Goal: Transaction & Acquisition: Purchase product/service

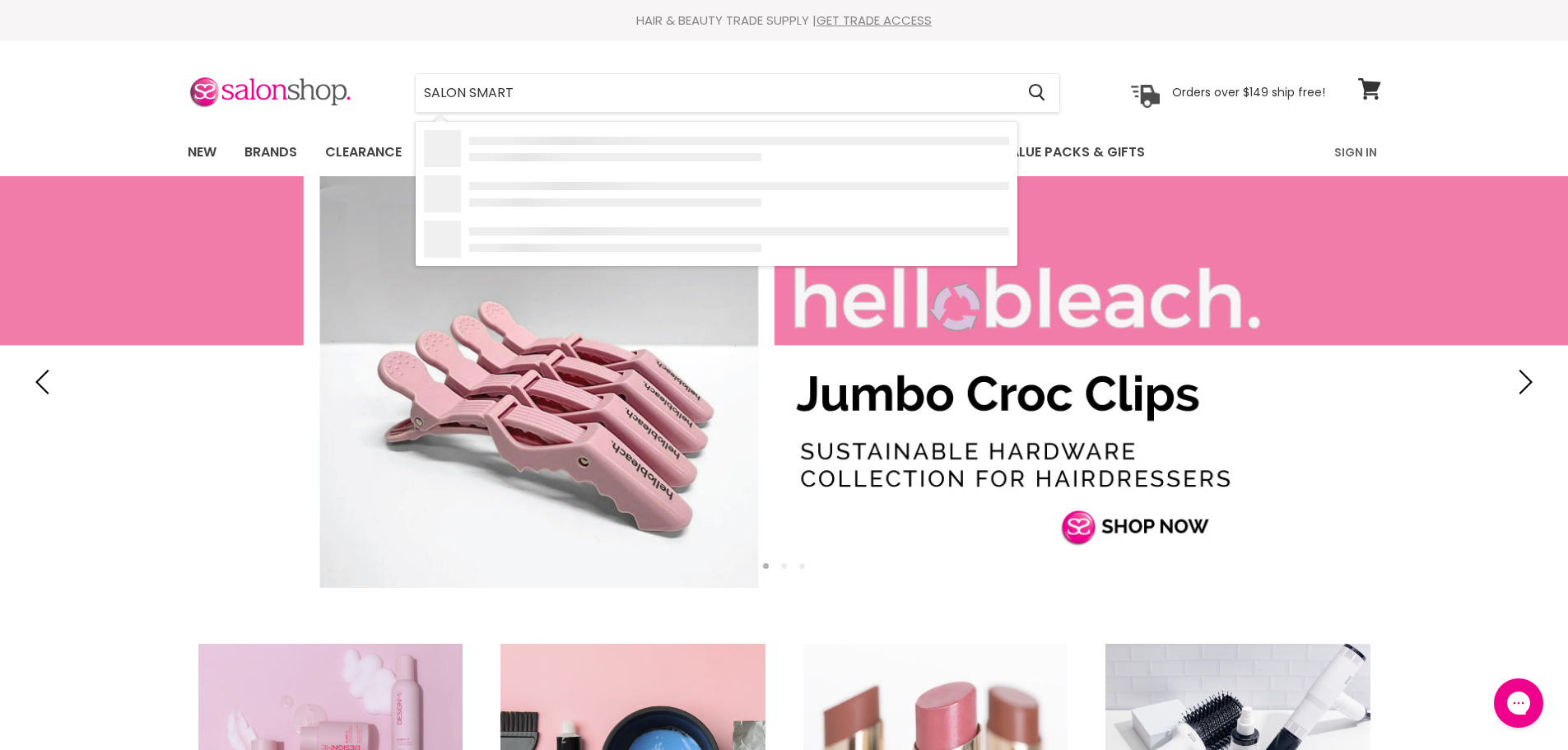
type input "SALON SMART"
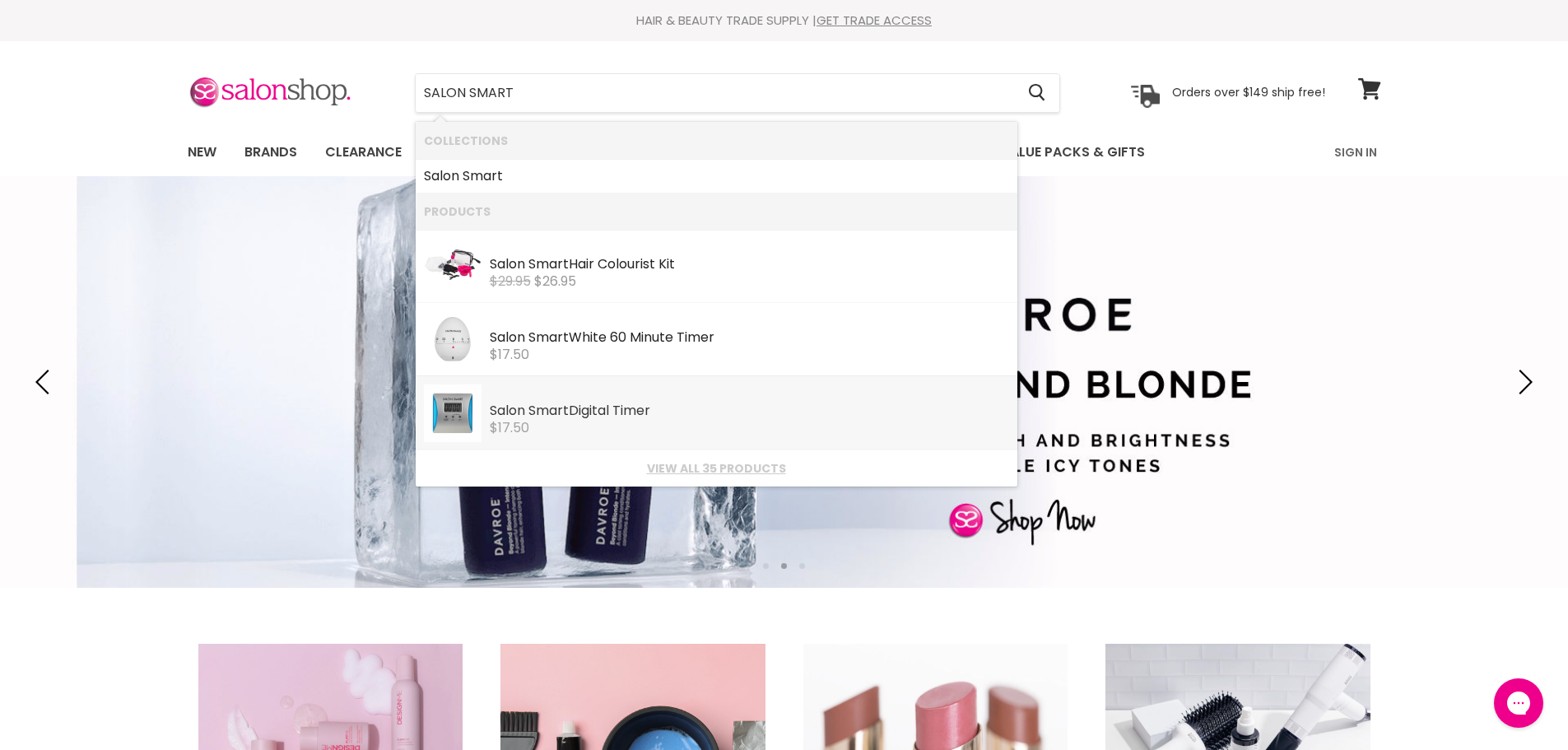
click at [609, 415] on div "Salon Smart Digital Timer" at bounding box center [749, 412] width 519 height 18
